Goal: Task Accomplishment & Management: Use online tool/utility

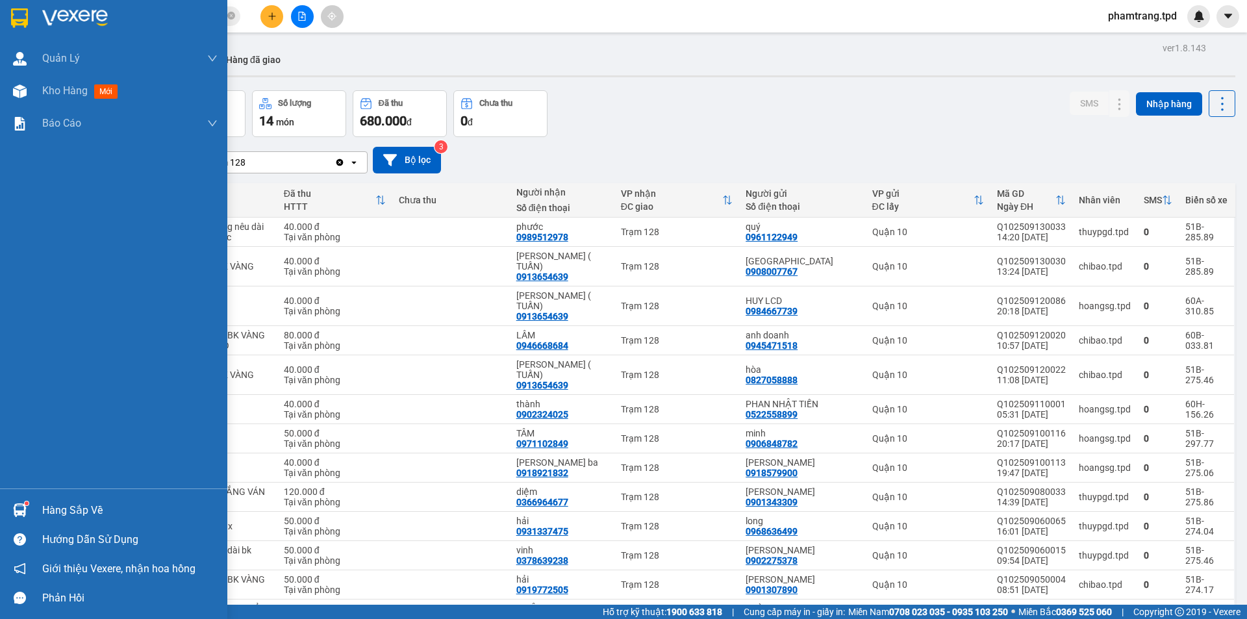
click at [27, 511] on div at bounding box center [19, 510] width 23 height 23
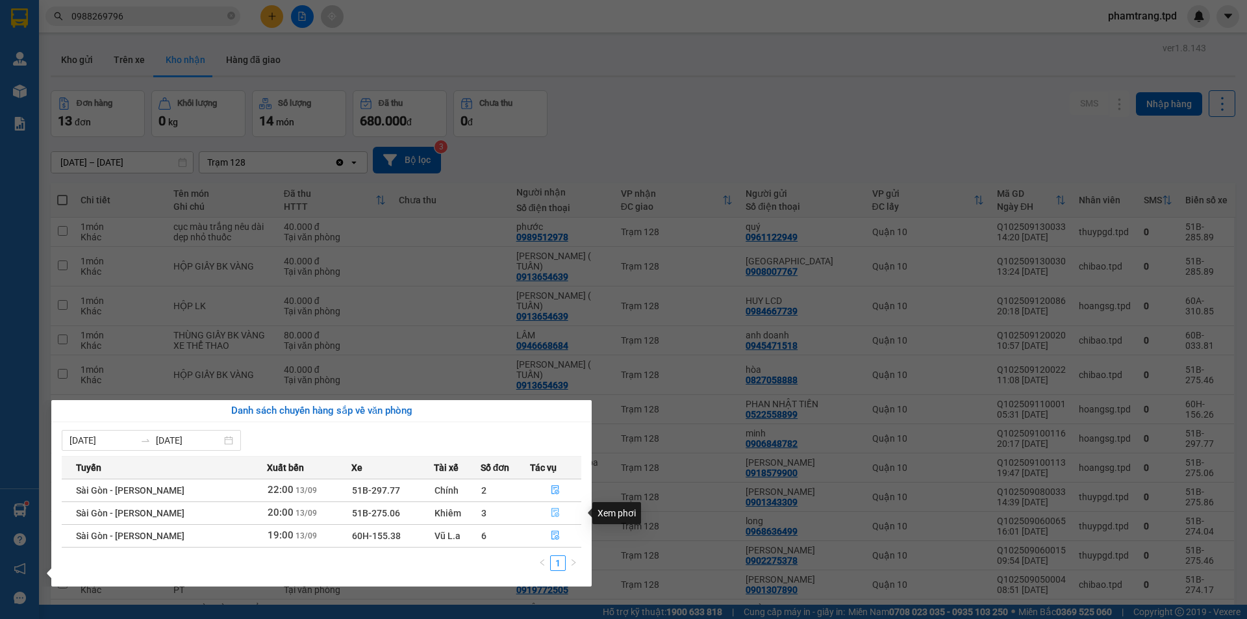
click at [562, 514] on button "button" at bounding box center [556, 513] width 51 height 21
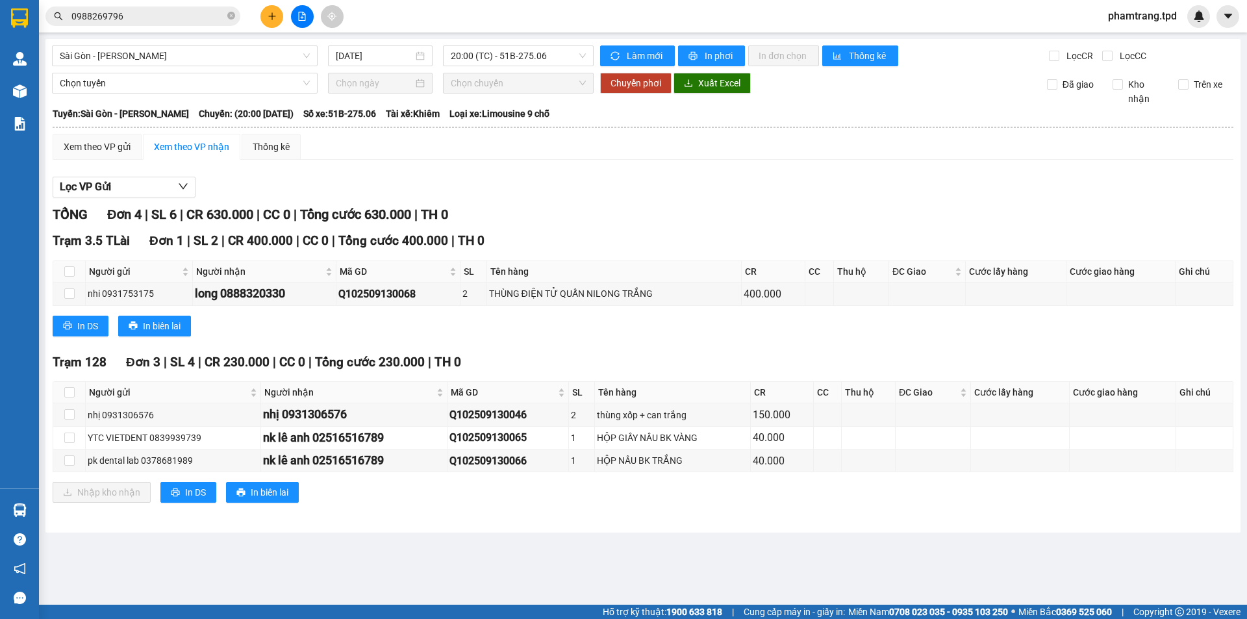
click at [460, 517] on div "TỔNG Đơn 4 | SL 6 | CR 630.000 | CC 0 | Tổng cước 630.000 | TH 0 Trạm 3.5 TLài …" at bounding box center [643, 362] width 1181 height 314
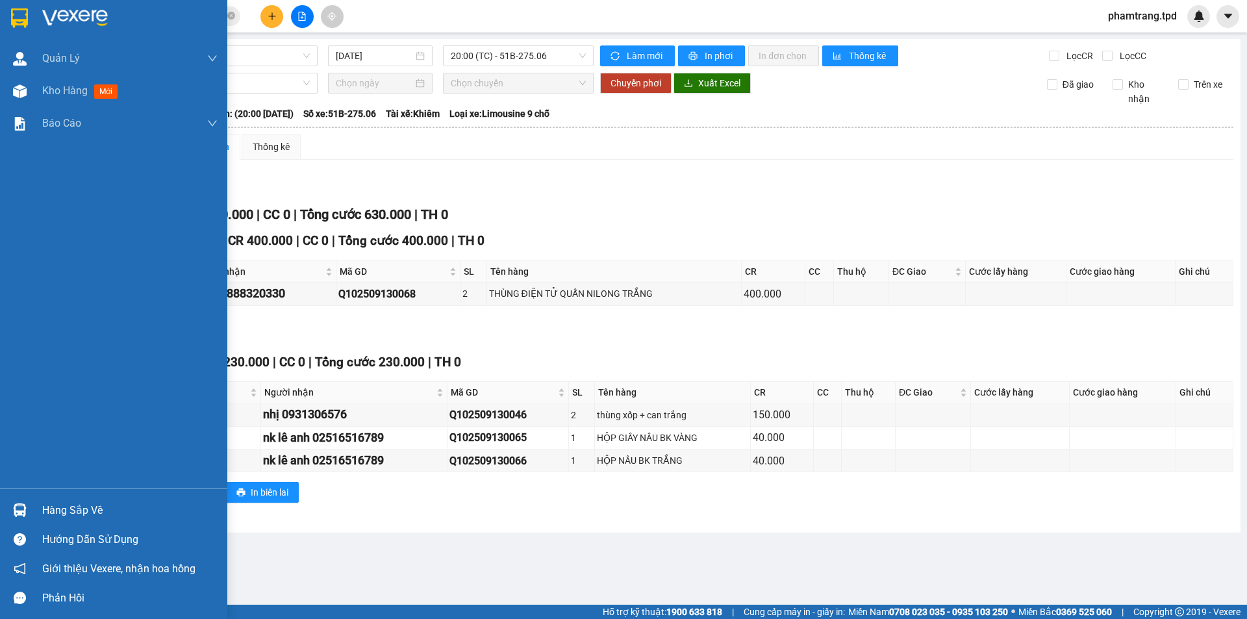
click at [45, 488] on div "Hàng sắp về Hướng dẫn sử dụng Giới thiệu Vexere, nhận hoa hồng Phản hồi" at bounding box center [113, 550] width 227 height 124
click at [49, 501] on div "Hàng sắp về" at bounding box center [129, 510] width 175 height 19
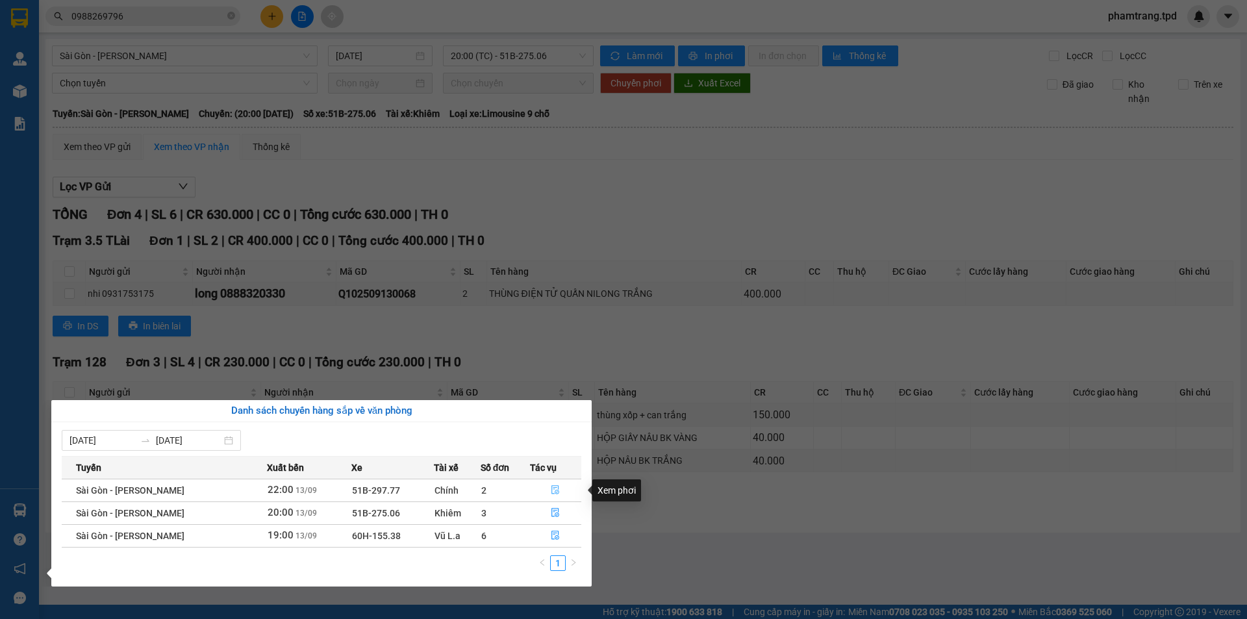
click at [543, 484] on button "button" at bounding box center [556, 490] width 51 height 21
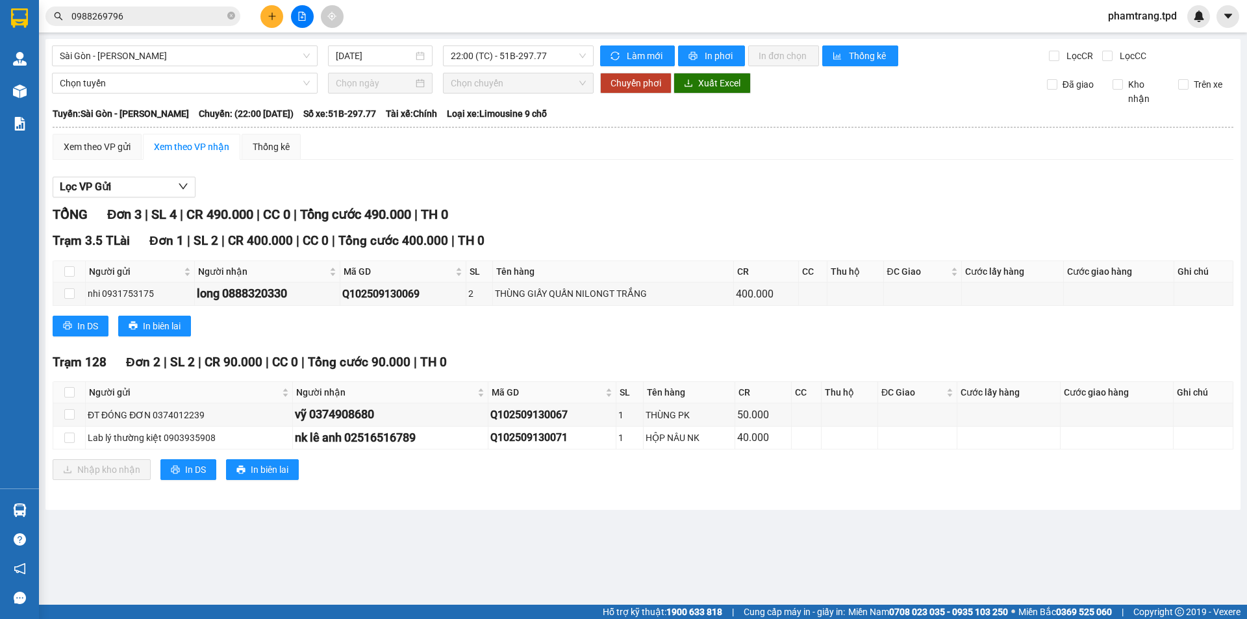
click at [761, 475] on div "Nhập kho nhận In DS In biên lai" at bounding box center [643, 469] width 1181 height 21
drag, startPoint x: 464, startPoint y: 335, endPoint x: 445, endPoint y: 333, distance: 19.7
click at [445, 333] on div "In DS In biên lai" at bounding box center [643, 326] width 1181 height 21
